Goal: Task Accomplishment & Management: Complete application form

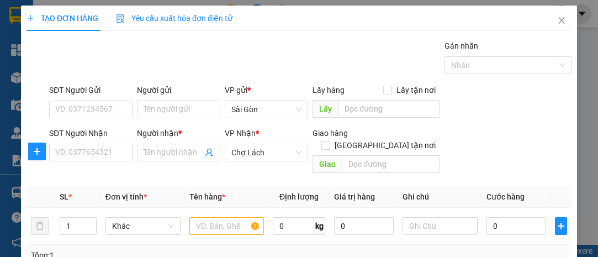
scroll to position [144, 0]
click at [103, 151] on input "SĐT Người Nhận" at bounding box center [90, 153] width 83 height 18
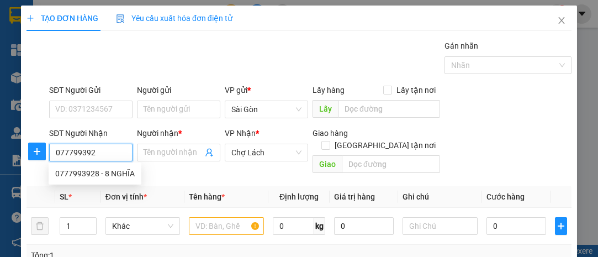
type input "0777993928"
click at [107, 171] on div "0777993928 - 8 NGHĨA" at bounding box center [95, 173] width 80 height 12
type input "8 NGHĨA"
type input "CHÚ HÙNG ÔM"
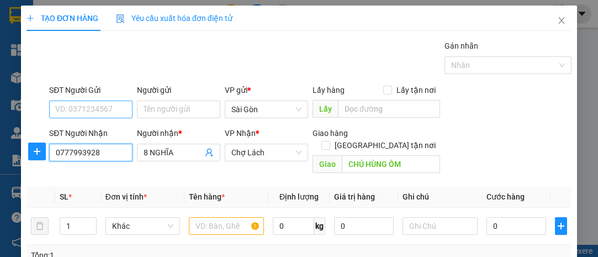
type input "0777993928"
click at [108, 109] on input "SĐT Người Gửi" at bounding box center [90, 109] width 83 height 18
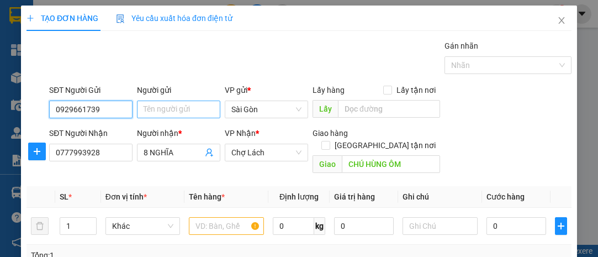
type input "0929661739"
click at [179, 112] on input "Người gửi" at bounding box center [178, 109] width 83 height 18
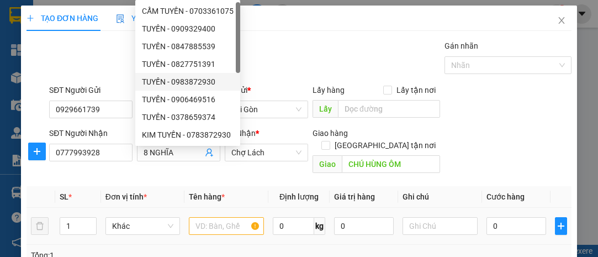
type input "TUYẾN"
click at [209, 217] on input "text" at bounding box center [226, 226] width 75 height 18
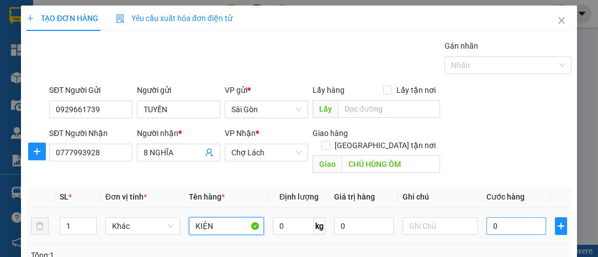
type input "KIỆN"
click at [500, 217] on input "0" at bounding box center [516, 226] width 60 height 18
type input "3"
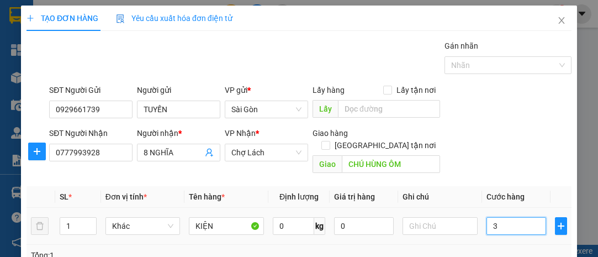
type input "30"
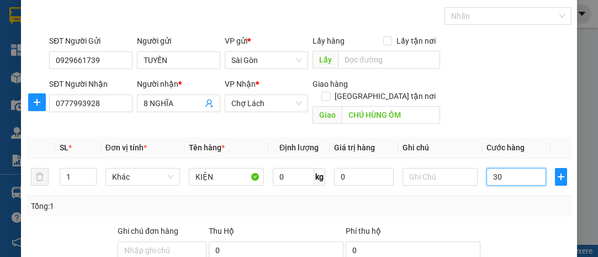
scroll to position [150, 0]
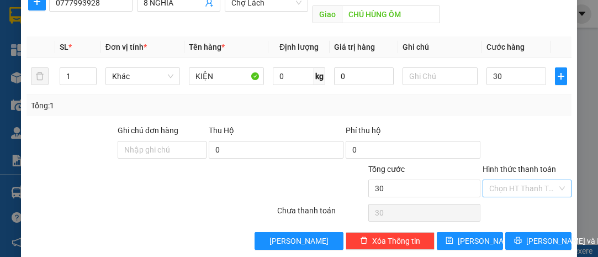
type input "30.000"
click at [516, 180] on input "Hình thức thanh toán" at bounding box center [523, 188] width 68 height 17
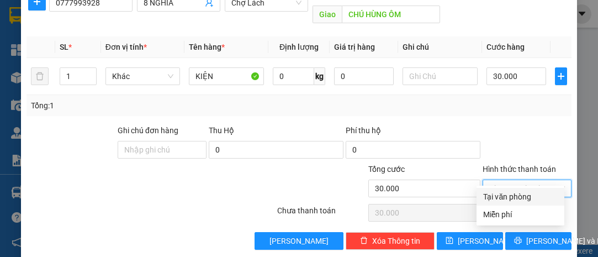
click at [523, 198] on div "Tại văn phòng" at bounding box center [520, 196] width 75 height 12
type input "0"
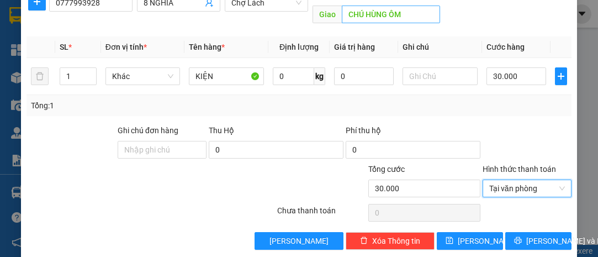
scroll to position [99, 0]
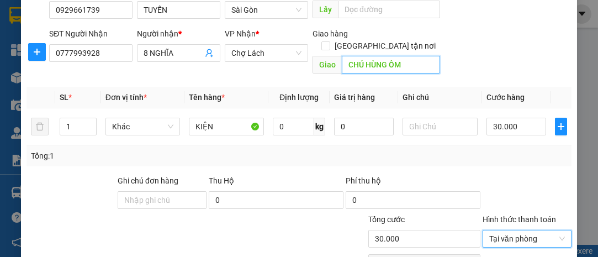
click at [413, 56] on input "CHÚ HÙNG ÔM" at bounding box center [391, 65] width 98 height 18
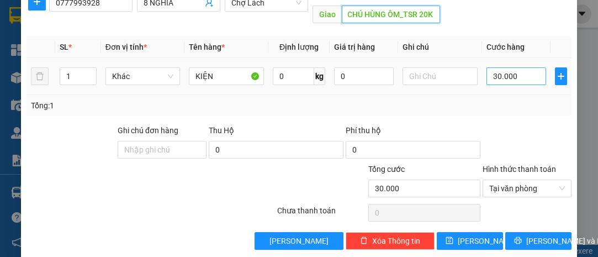
type input "CHÚ HÙNG ÔM_TSR 20K"
click at [519, 67] on input "30.000" at bounding box center [516, 76] width 60 height 18
type input "0"
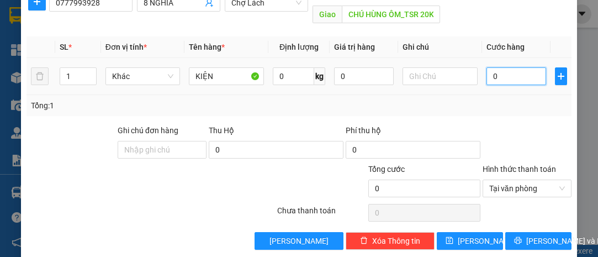
type input "05"
type input "5"
type input "050"
type input "50"
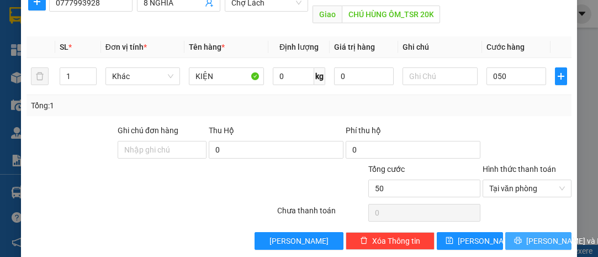
type input "50.000"
click at [537, 235] on span "[PERSON_NAME] và In" at bounding box center [564, 241] width 77 height 12
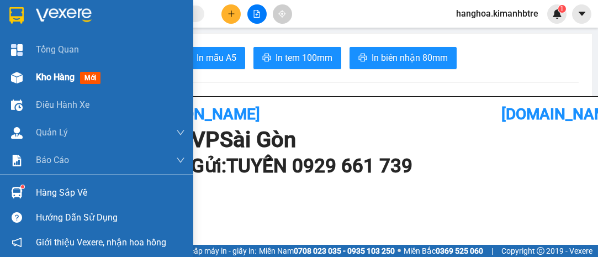
click at [42, 78] on span "Kho hàng" at bounding box center [55, 77] width 39 height 10
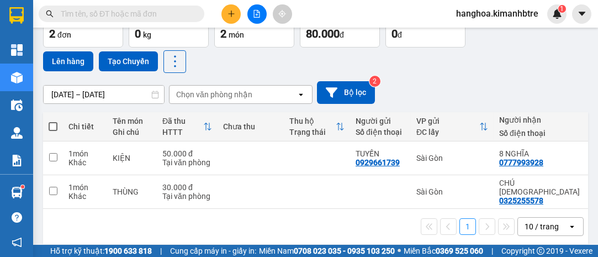
scroll to position [72, 0]
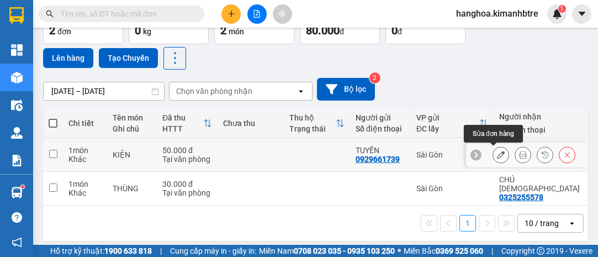
click at [497, 152] on icon at bounding box center [501, 155] width 8 height 8
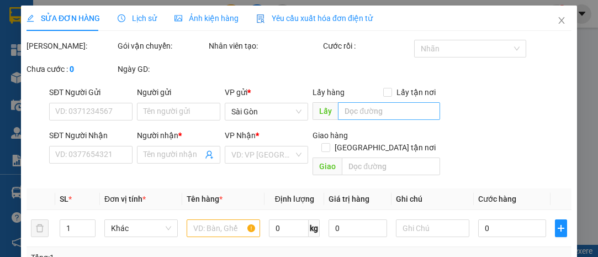
type input "0929661739"
type input "TUYẾN"
type input "0777993928"
type input "8 NGHĨA"
type input "CHÚ HÙNG ÔM_TSR 20K"
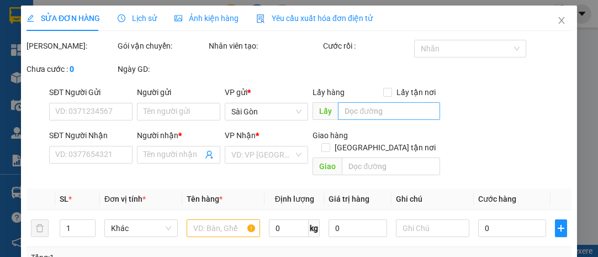
type input "50.000"
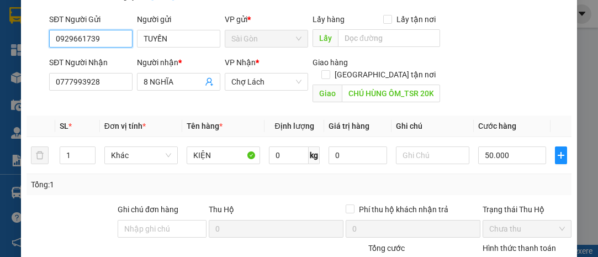
scroll to position [177, 0]
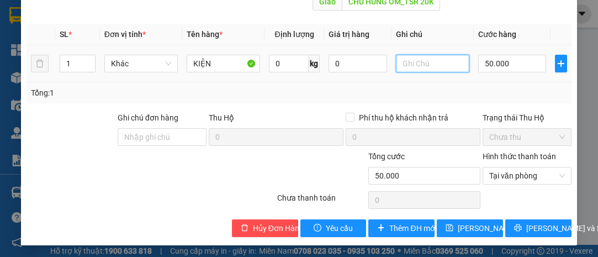
click at [440, 60] on input "text" at bounding box center [432, 64] width 73 height 18
type input "KHÁCH CK"
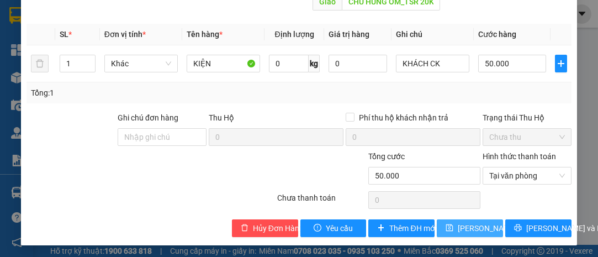
click at [481, 225] on span "[PERSON_NAME] thay đổi" at bounding box center [502, 228] width 88 height 12
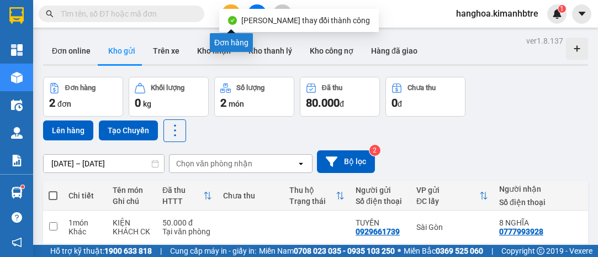
click at [235, 12] on button at bounding box center [230, 13] width 19 height 19
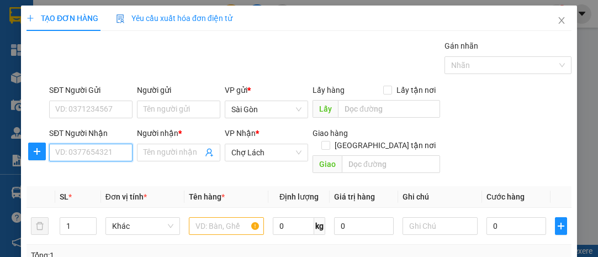
click at [99, 152] on input "SĐT Người Nhận" at bounding box center [90, 153] width 83 height 18
type input "0939675355"
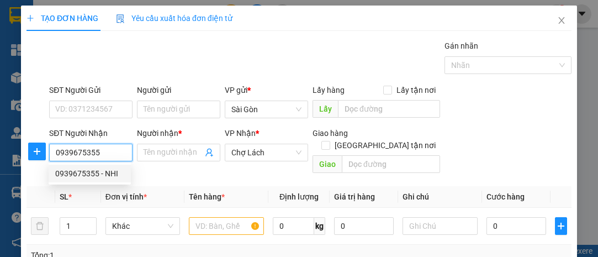
click at [108, 179] on div "0939675355 - NHI" at bounding box center [89, 173] width 69 height 12
type input "NHI"
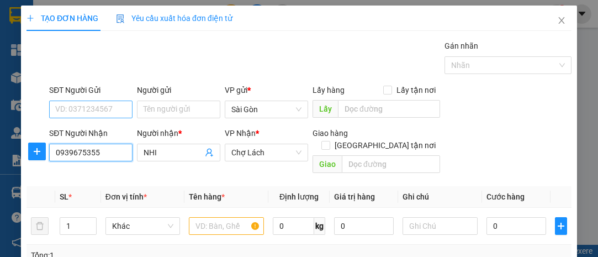
type input "0939675355"
click at [102, 114] on input "SĐT Người Gửi" at bounding box center [90, 109] width 83 height 18
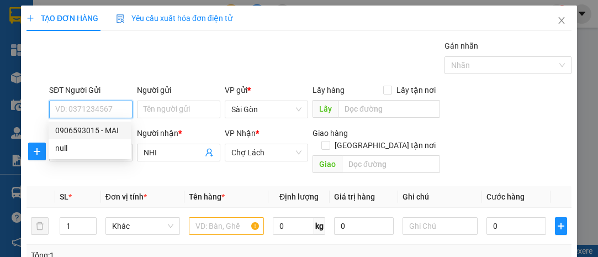
click at [113, 130] on div "0906593015 - MAI" at bounding box center [89, 130] width 69 height 12
type input "0906593015"
type input "MAI"
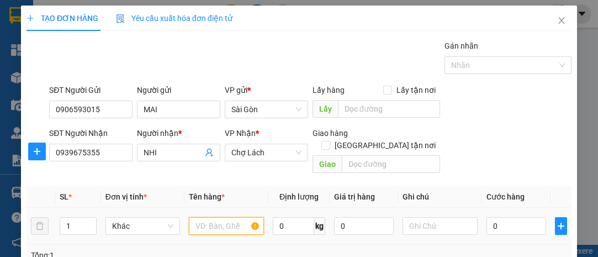
click at [218, 217] on input "text" at bounding box center [226, 226] width 75 height 18
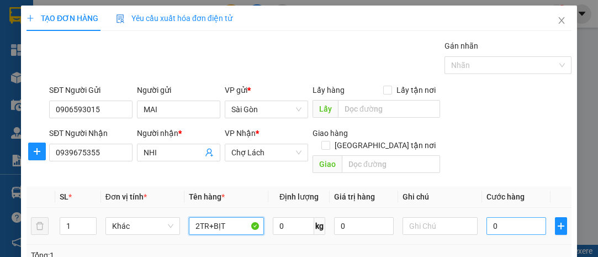
type input "2TR+BỊT"
click at [497, 217] on input "0" at bounding box center [516, 226] width 60 height 18
type input "3"
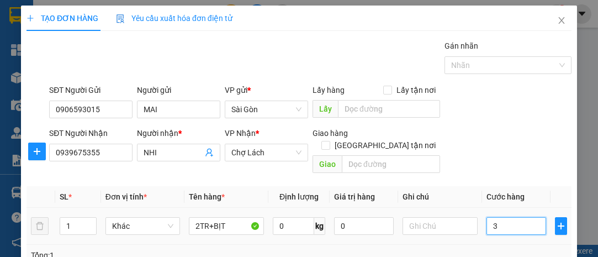
type input "30"
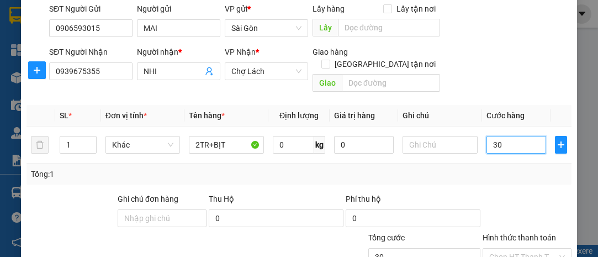
scroll to position [150, 0]
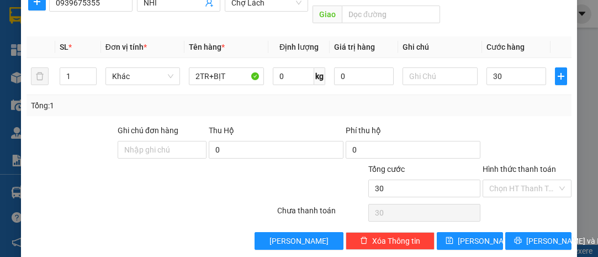
type input "30.000"
drag, startPoint x: 552, startPoint y: 163, endPoint x: 551, endPoint y: 171, distance: 7.9
click at [552, 164] on div "Hình thức thanh toán" at bounding box center [527, 171] width 89 height 17
click at [537, 180] on input "Hình thức thanh toán" at bounding box center [523, 188] width 68 height 17
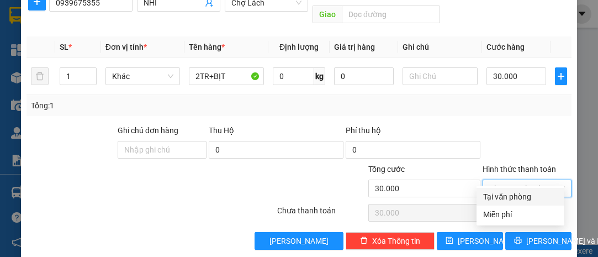
click at [536, 195] on div "Tại văn phòng" at bounding box center [520, 196] width 75 height 12
type input "0"
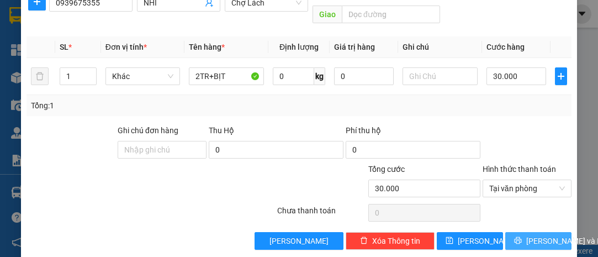
click at [533, 235] on span "[PERSON_NAME] và In" at bounding box center [564, 241] width 77 height 12
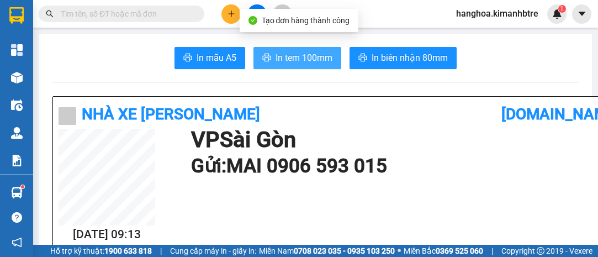
click at [310, 60] on span "In tem 100mm" at bounding box center [304, 58] width 57 height 14
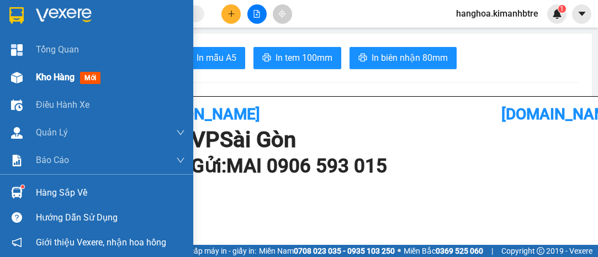
click at [55, 76] on span "Kho hàng" at bounding box center [55, 77] width 39 height 10
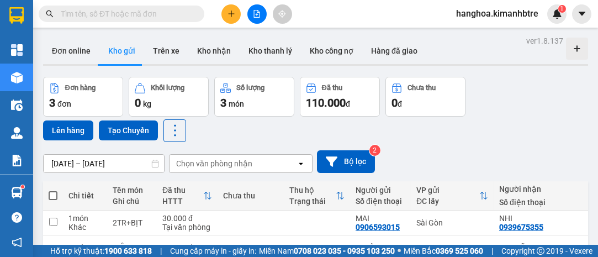
scroll to position [97, 0]
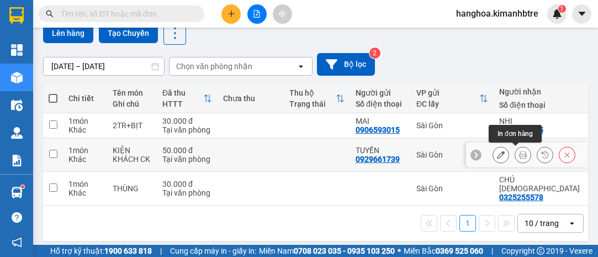
click at [519, 153] on icon at bounding box center [523, 155] width 8 height 8
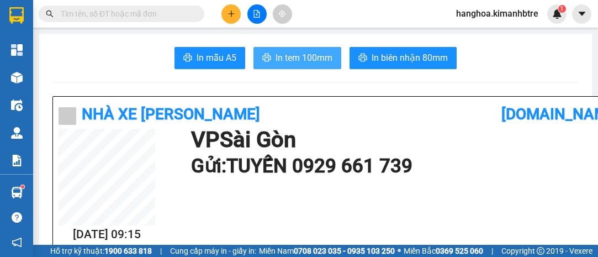
click at [306, 59] on span "In tem 100mm" at bounding box center [304, 58] width 57 height 14
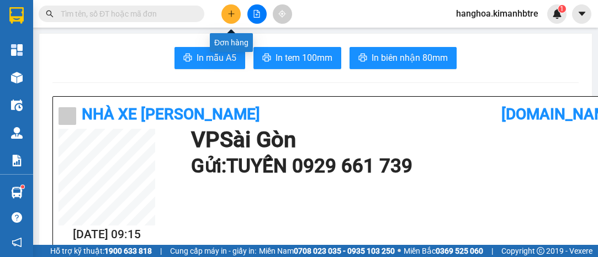
click at [233, 19] on button at bounding box center [230, 13] width 19 height 19
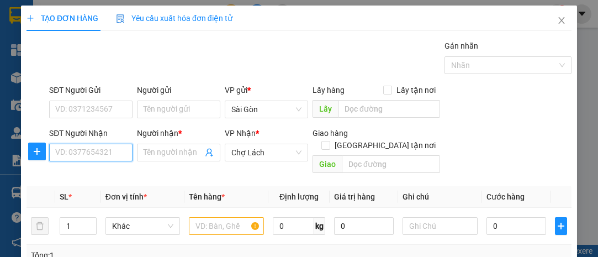
click at [117, 156] on input "SĐT Người Nhận" at bounding box center [90, 153] width 83 height 18
type input "0946749758"
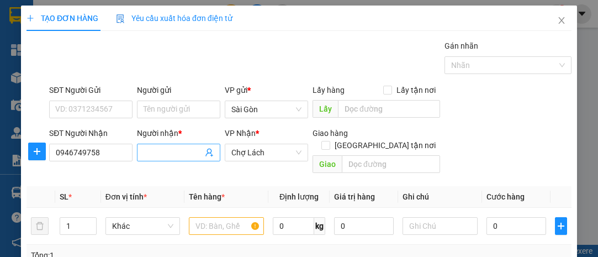
click at [167, 155] on input "Người nhận *" at bounding box center [173, 152] width 59 height 12
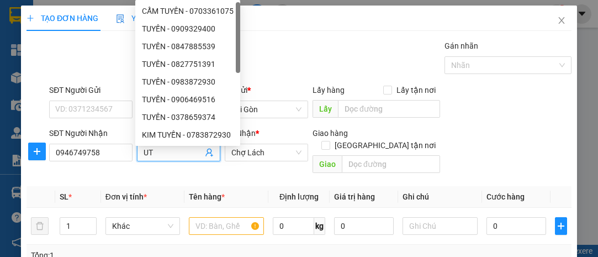
type input "U"
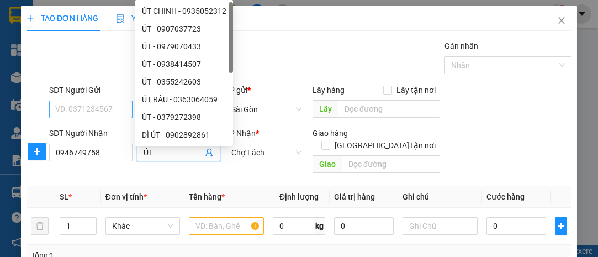
type input "ÚT"
click at [89, 110] on input "SĐT Người Gửi" at bounding box center [90, 109] width 83 height 18
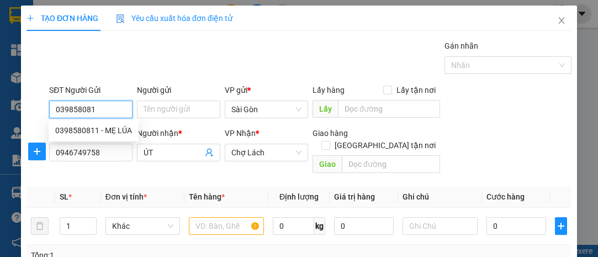
type input "0398580811"
click at [102, 128] on div "0398580811 - MẸ LÚA" at bounding box center [93, 130] width 77 height 12
type input "MẸ LÚA"
type input "0398580811"
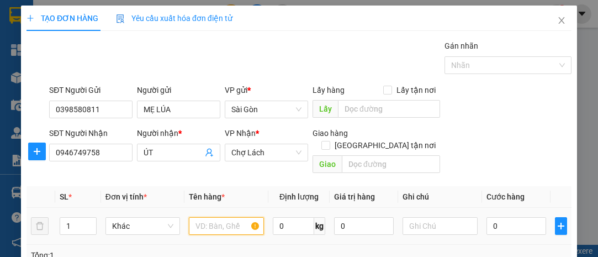
click at [213, 217] on input "text" at bounding box center [226, 226] width 75 height 18
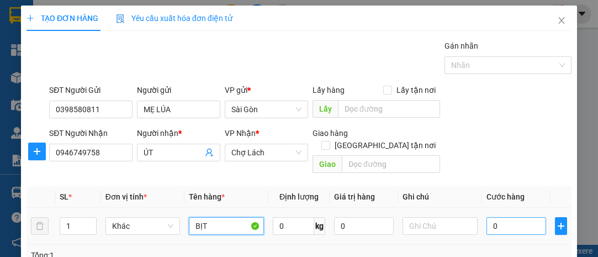
type input "BỊT"
click at [489, 217] on input "0" at bounding box center [516, 226] width 60 height 18
type input "3"
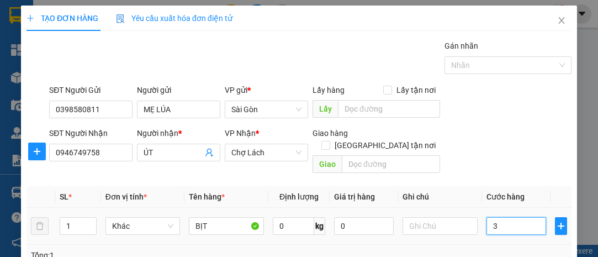
type input "30"
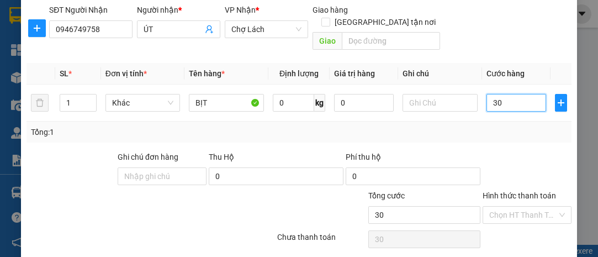
scroll to position [150, 0]
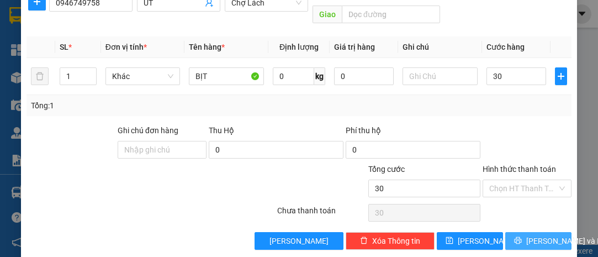
type input "30.000"
click at [531, 235] on span "[PERSON_NAME] và In" at bounding box center [564, 241] width 77 height 12
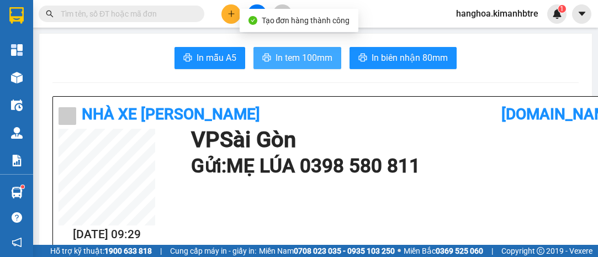
click at [304, 54] on span "In tem 100mm" at bounding box center [304, 58] width 57 height 14
